Goal: Task Accomplishment & Management: Complete application form

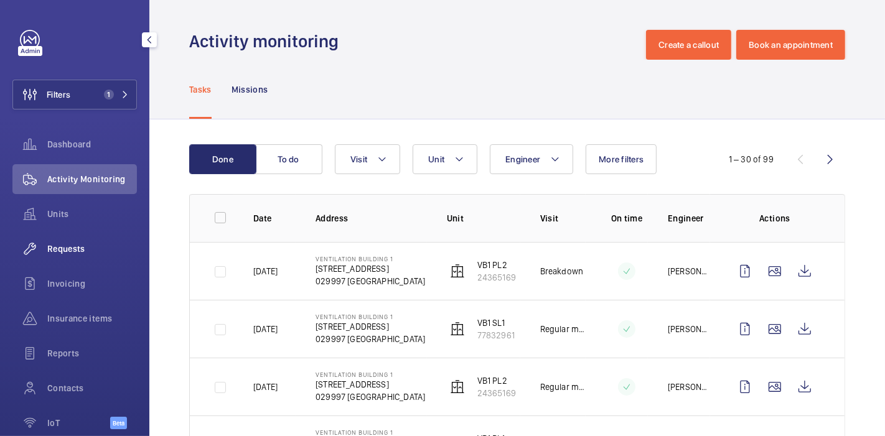
click at [68, 250] on span "Requests" at bounding box center [92, 249] width 90 height 12
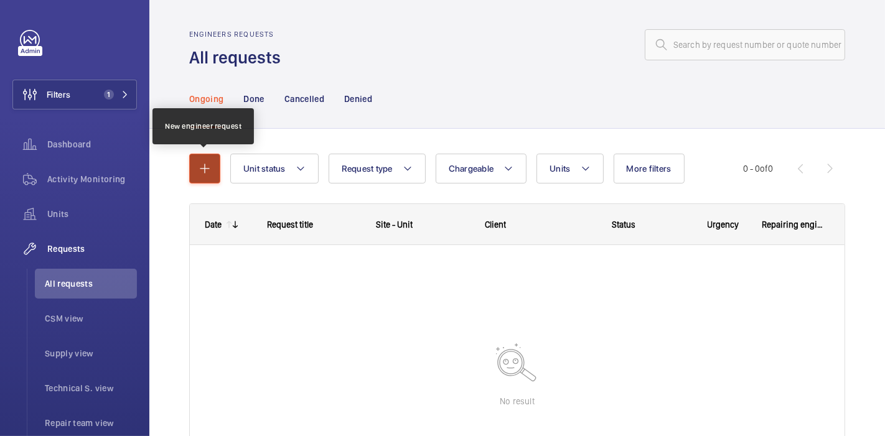
click at [194, 173] on button "button" at bounding box center [204, 169] width 31 height 30
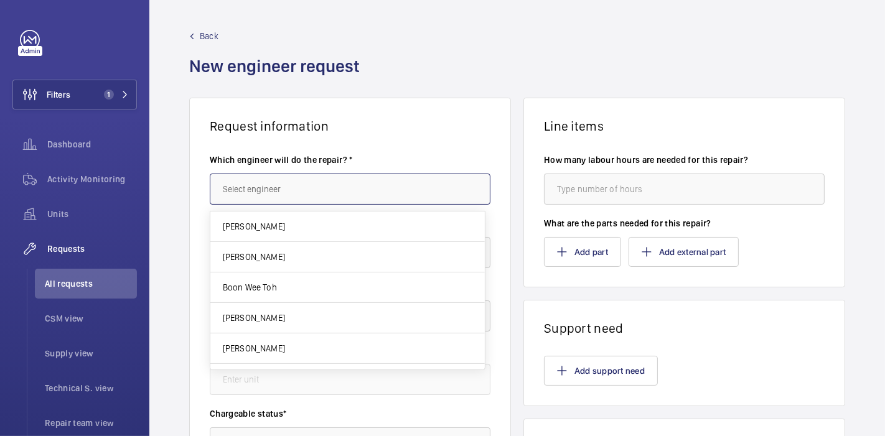
click at [257, 180] on input "text" at bounding box center [350, 189] width 281 height 31
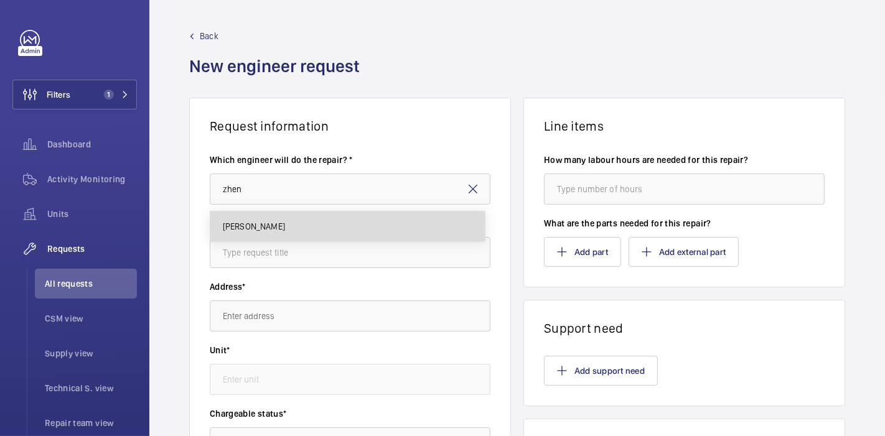
click at [328, 227] on mat-option "[PERSON_NAME]" at bounding box center [347, 227] width 274 height 30
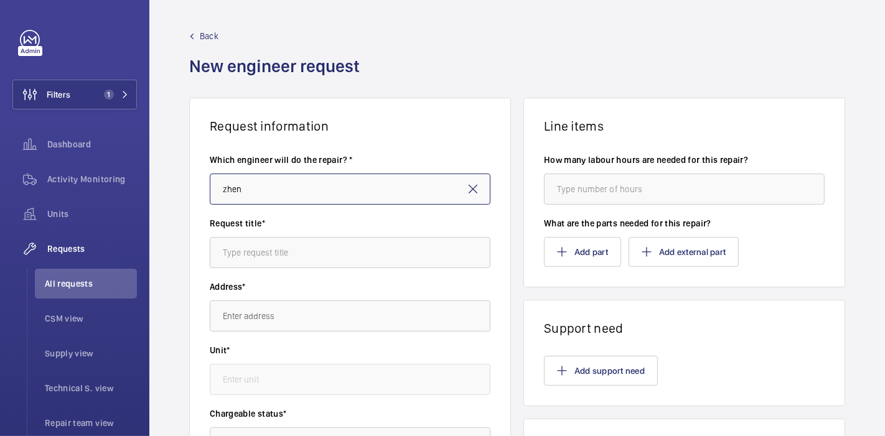
type input "[PERSON_NAME]"
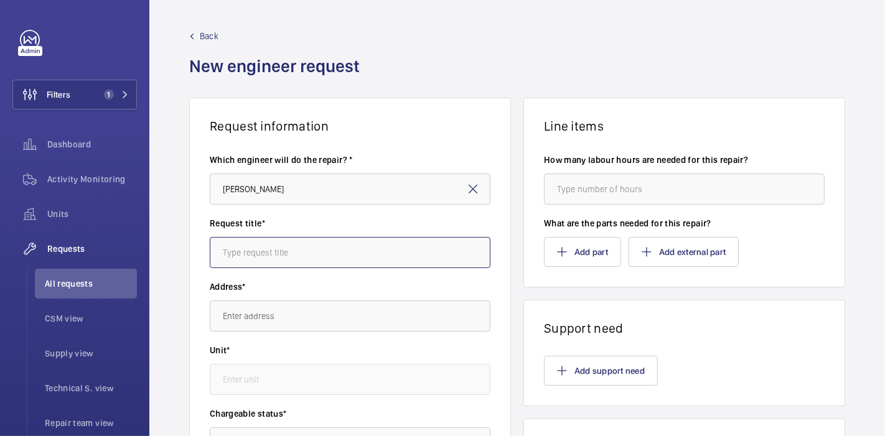
click at [335, 252] on input "text" at bounding box center [350, 252] width 281 height 31
type input "m"
type input "b"
type input "n"
type input "[PERSON_NAME]"
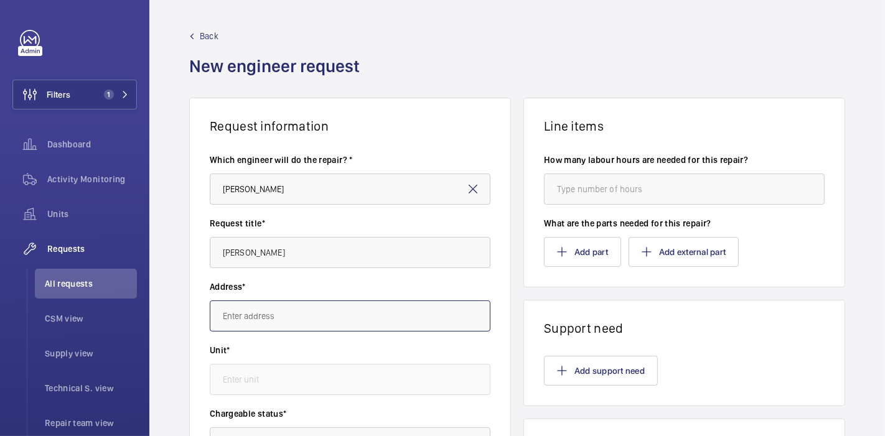
click at [328, 312] on input "text" at bounding box center [350, 316] width 281 height 31
type input "m"
type input "a"
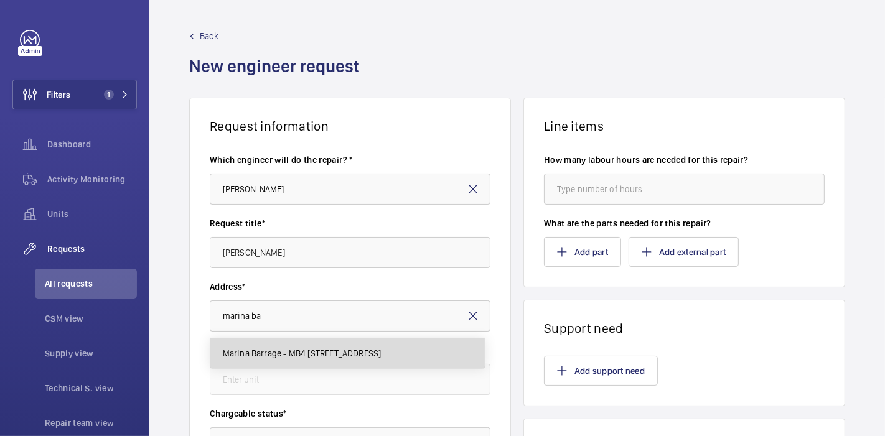
click at [365, 278] on body "Filters 1 Dashboard Activity Monitoring Units Requests All requests CSM view Su…" at bounding box center [442, 218] width 885 height 436
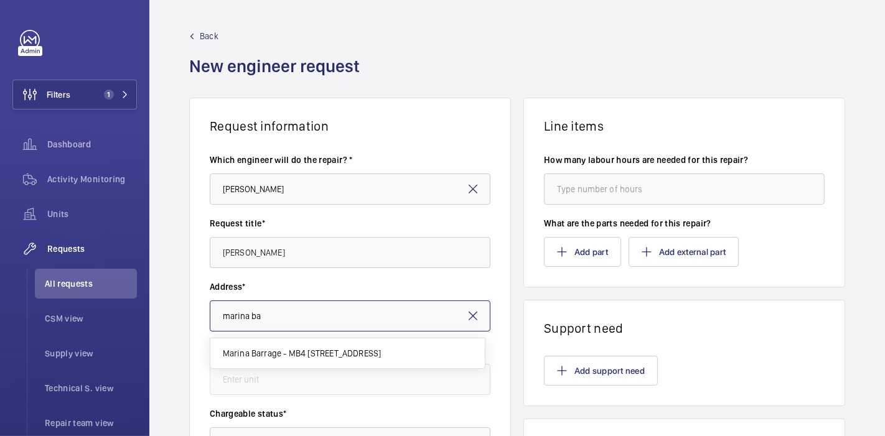
click at [358, 326] on input "marina ba" at bounding box center [350, 316] width 281 height 31
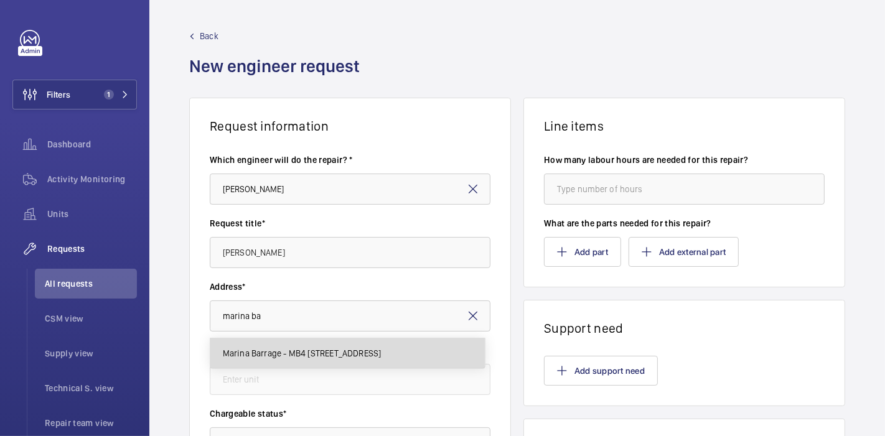
click at [360, 353] on span "Marina Barrage - MB4 [STREET_ADDRESS]" at bounding box center [302, 353] width 159 height 12
type input "Marina Barrage - MB4 [STREET_ADDRESS]"
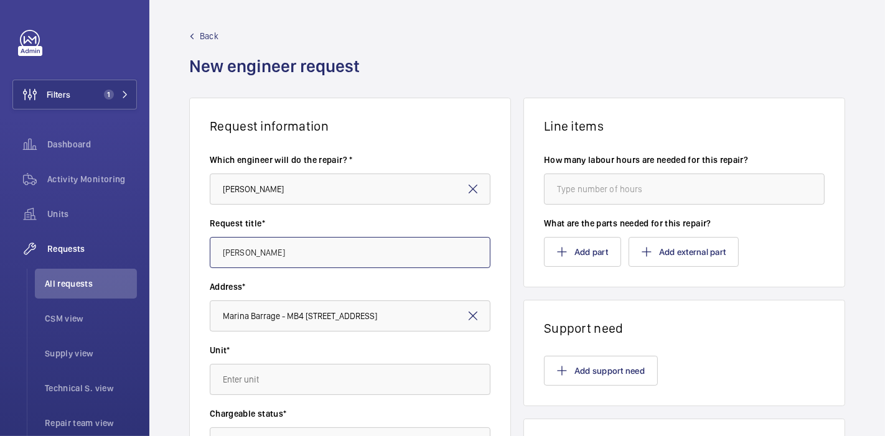
click at [367, 237] on input "[PERSON_NAME]" at bounding box center [350, 252] width 281 height 31
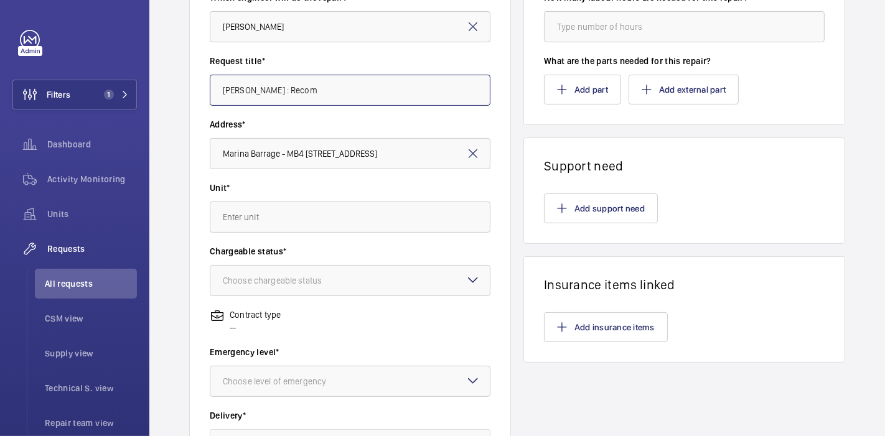
scroll to position [166, 0]
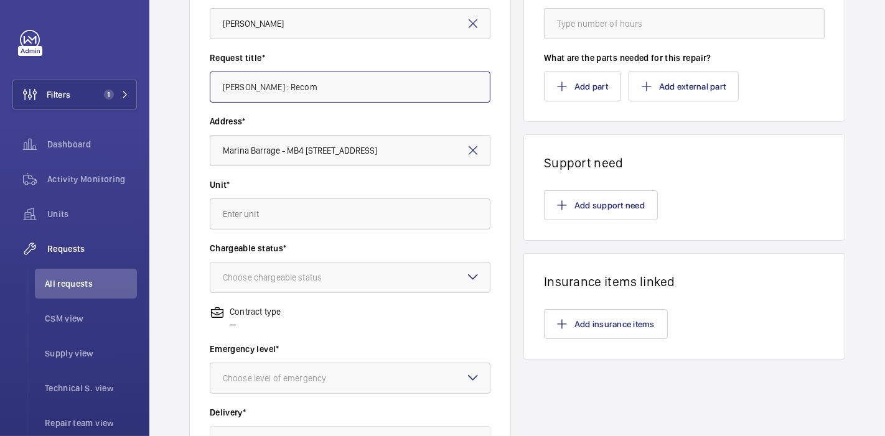
type input "[PERSON_NAME] : Recom"
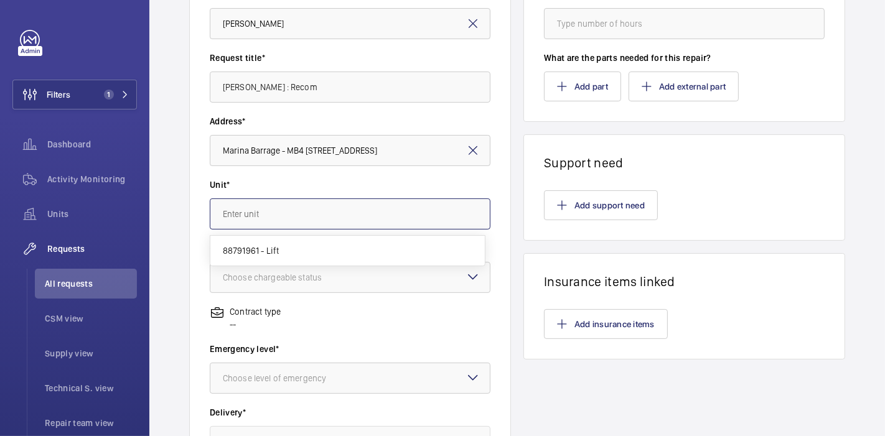
click at [362, 215] on input "text" at bounding box center [350, 214] width 281 height 31
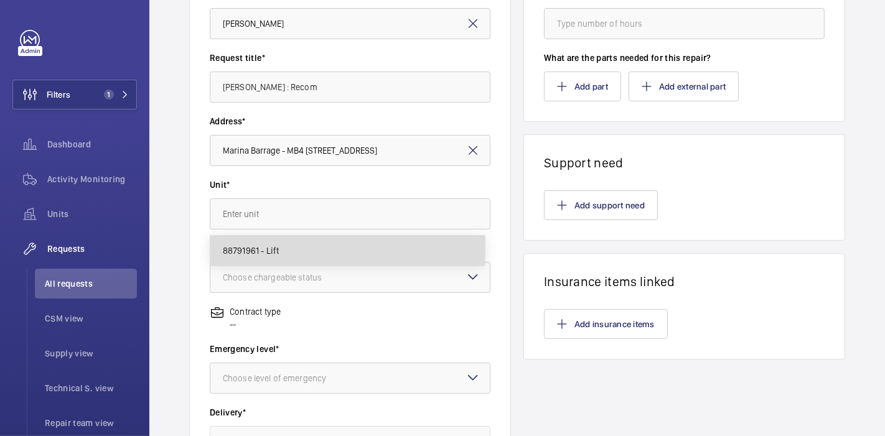
click at [356, 248] on mat-option "88791961 - Lift" at bounding box center [347, 251] width 274 height 30
type input "88791961 - Lift"
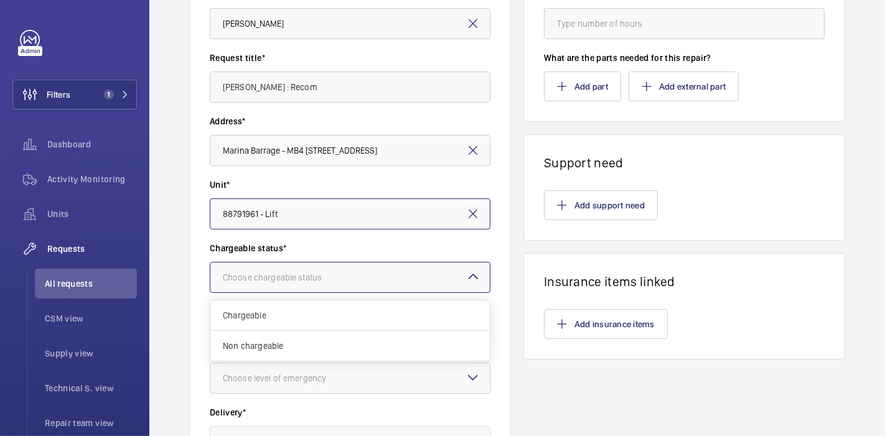
click at [363, 271] on div at bounding box center [349, 278] width 279 height 30
click at [360, 303] on div "Chargeable" at bounding box center [349, 316] width 279 height 30
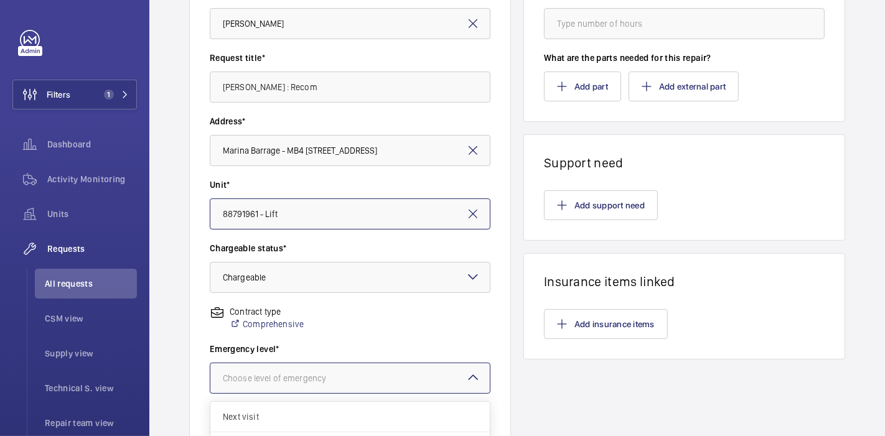
click at [368, 370] on div at bounding box center [349, 378] width 279 height 30
click at [362, 425] on div "Next visit" at bounding box center [349, 417] width 279 height 30
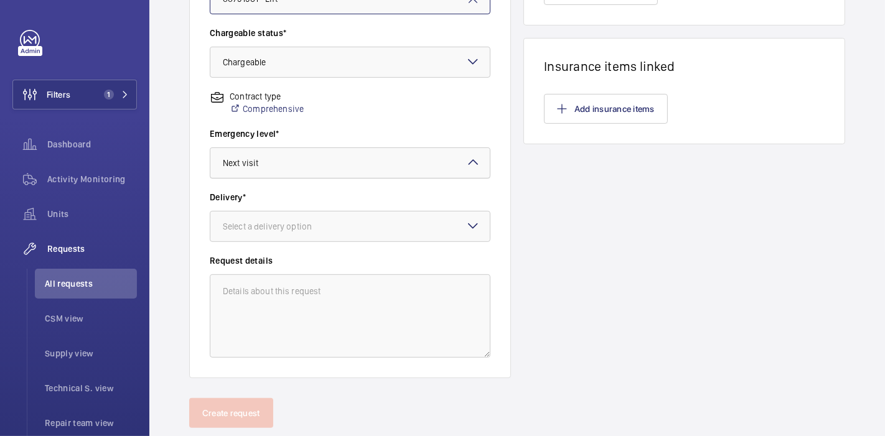
scroll to position [381, 0]
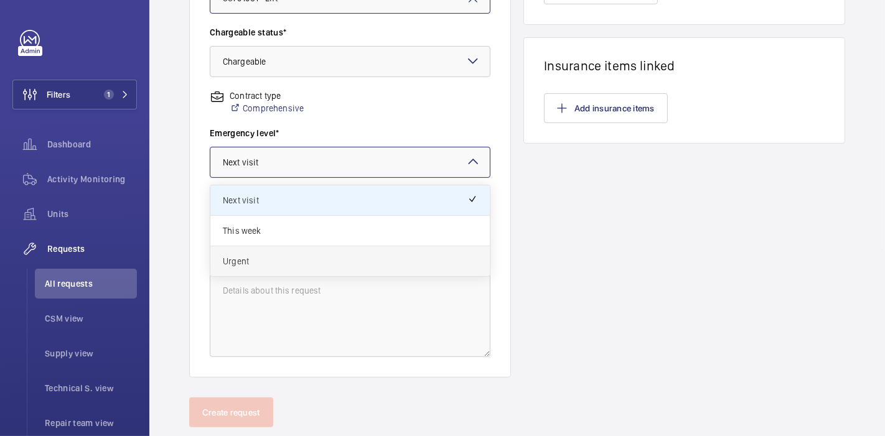
drag, startPoint x: 372, startPoint y: 166, endPoint x: 368, endPoint y: 255, distance: 89.1
click at [368, 178] on ng-select "Choose level of emergency × Next visit × Next visit This week Urgent" at bounding box center [350, 162] width 281 height 31
click at [368, 255] on span "Urgent" at bounding box center [350, 261] width 255 height 12
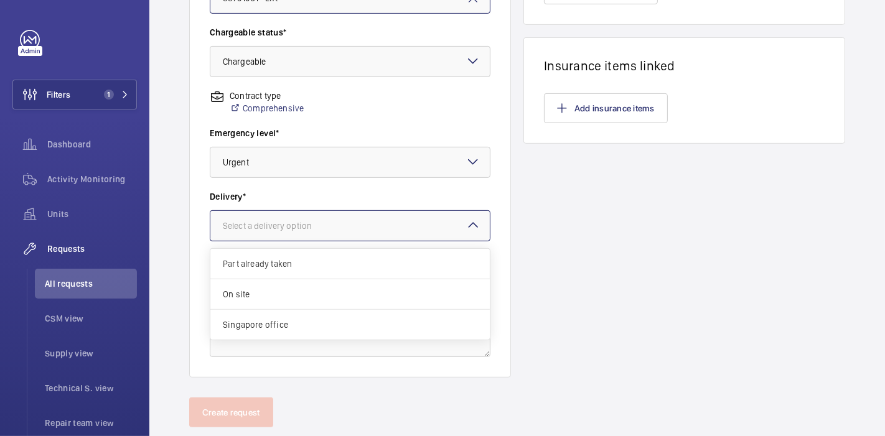
click at [376, 228] on div at bounding box center [349, 226] width 279 height 30
click at [368, 280] on div "On site" at bounding box center [349, 294] width 279 height 30
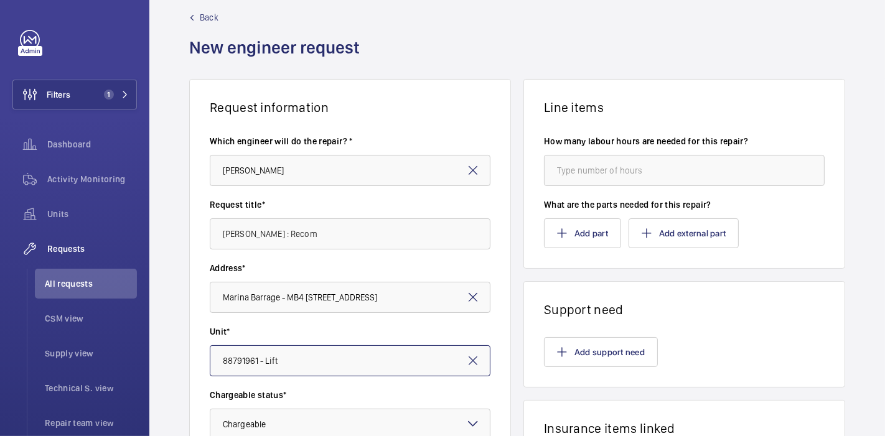
scroll to position [0, 0]
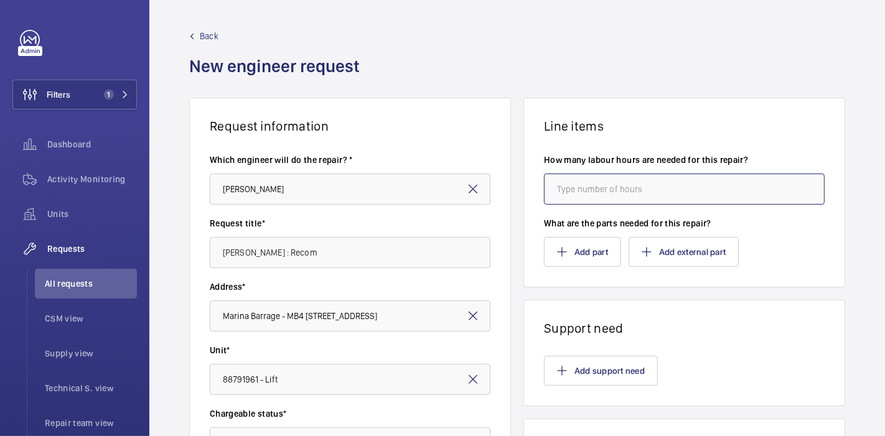
click at [577, 186] on input "number" at bounding box center [684, 189] width 281 height 31
type input "4"
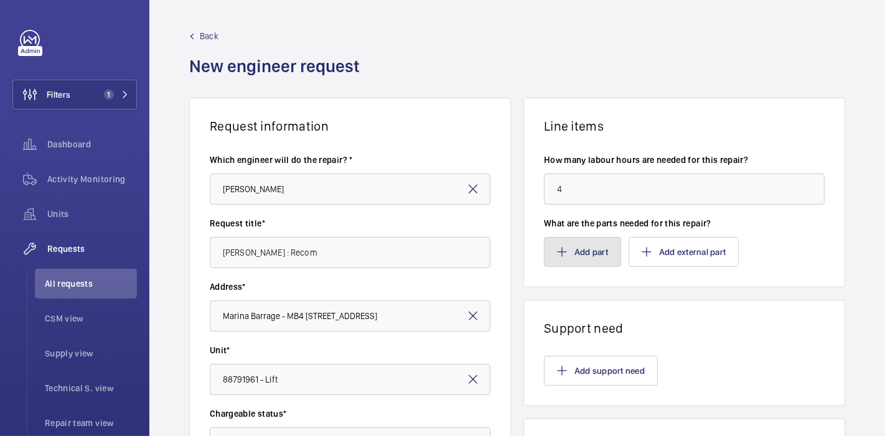
click at [571, 248] on button "Add part" at bounding box center [582, 252] width 77 height 30
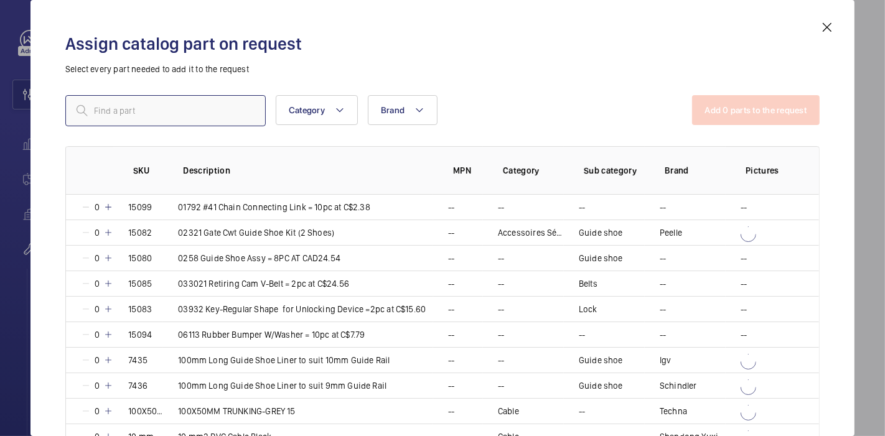
click at [203, 115] on input "text" at bounding box center [165, 110] width 200 height 31
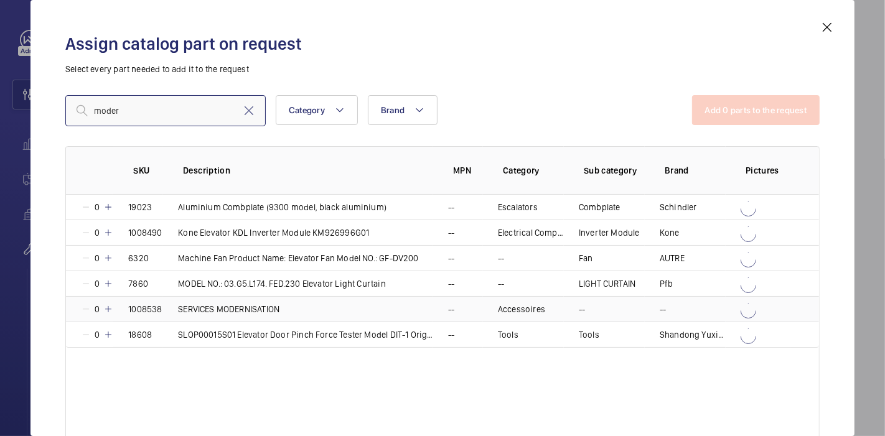
type input "moder"
click at [109, 312] on mat-icon at bounding box center [108, 309] width 10 height 10
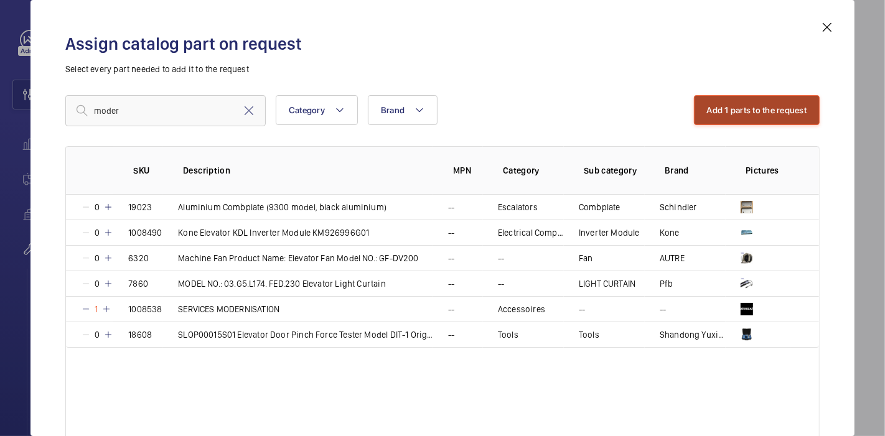
click at [705, 105] on button "Add 1 parts to the request" at bounding box center [757, 110] width 126 height 30
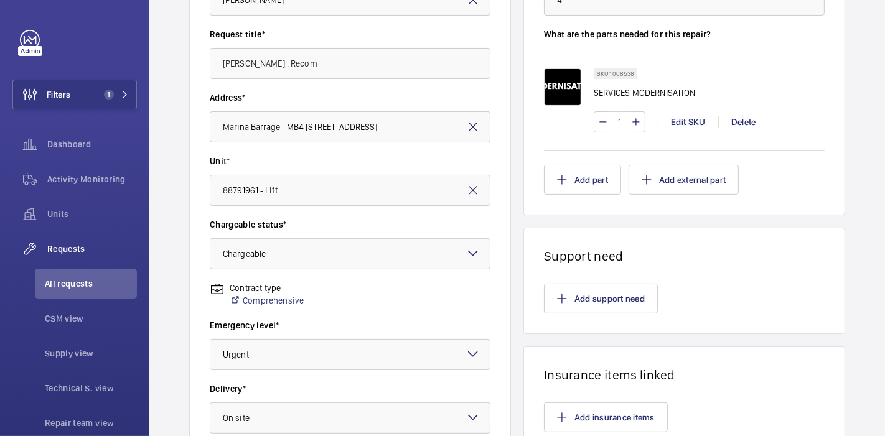
scroll to position [411, 0]
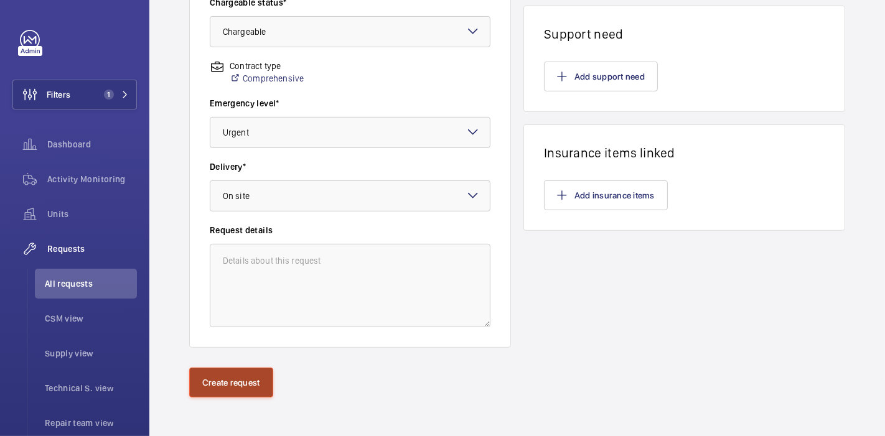
click at [221, 370] on button "Create request" at bounding box center [231, 383] width 84 height 30
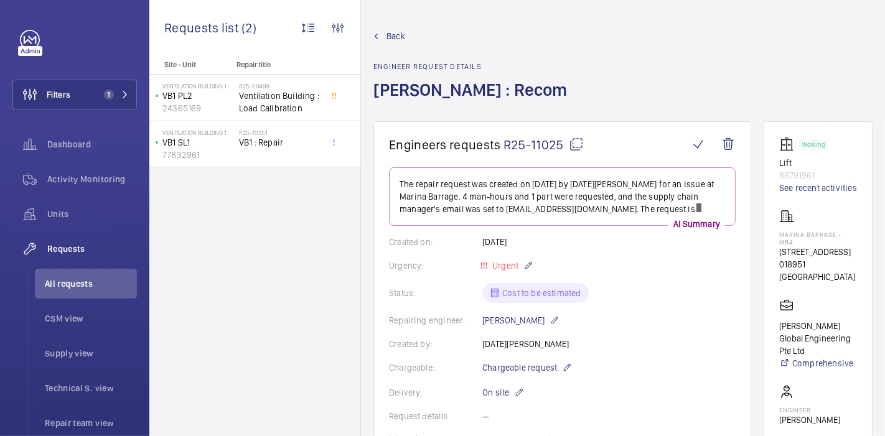
click at [576, 139] on mat-icon at bounding box center [576, 144] width 15 height 15
